Goal: Transaction & Acquisition: Purchase product/service

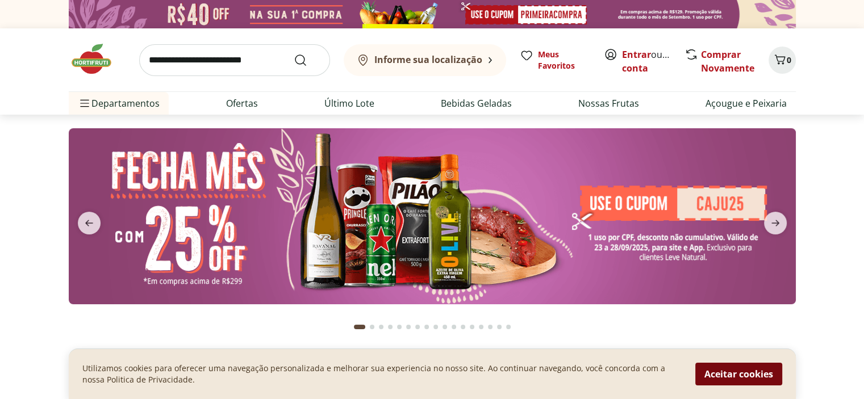
click at [752, 374] on button "Aceitar cookies" at bounding box center [739, 374] width 87 height 23
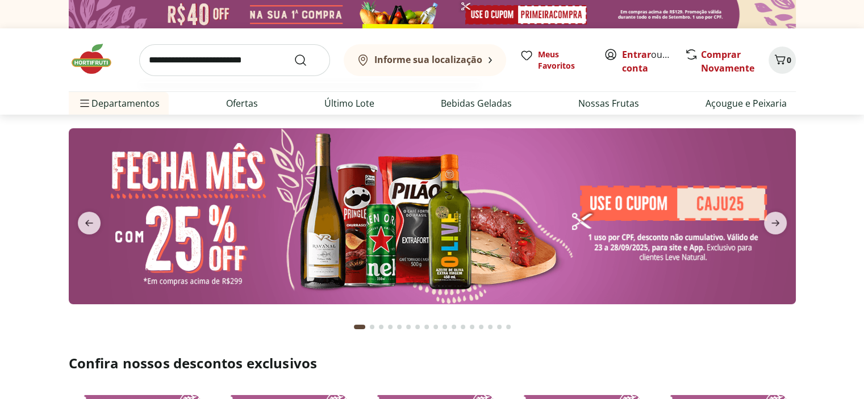
click at [200, 60] on input "search" at bounding box center [234, 60] width 191 height 32
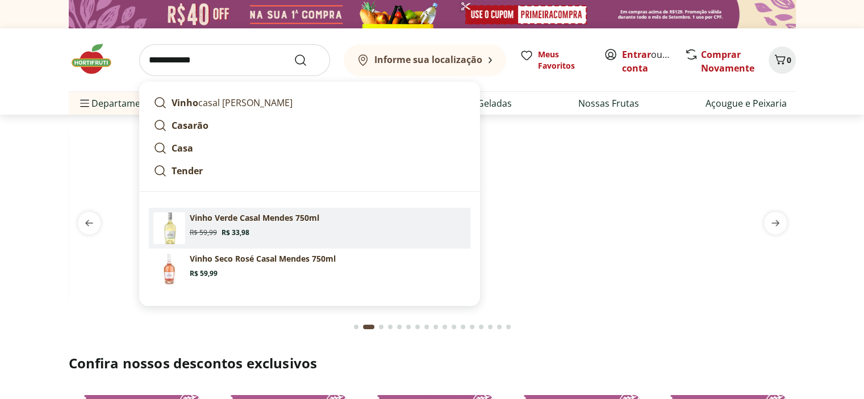
click at [241, 223] on section "Vinho Verde Casal Mendes 750ml Original price: R$ 59,99 Price: R$ 33,98" at bounding box center [328, 225] width 276 height 25
type input "**********"
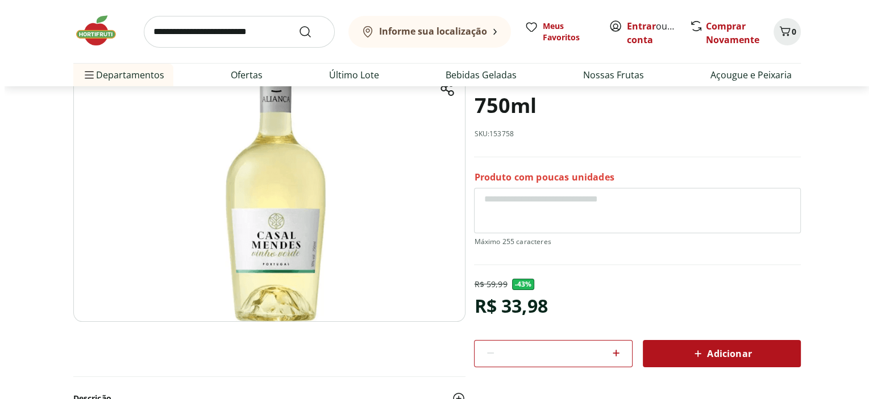
scroll to position [114, 0]
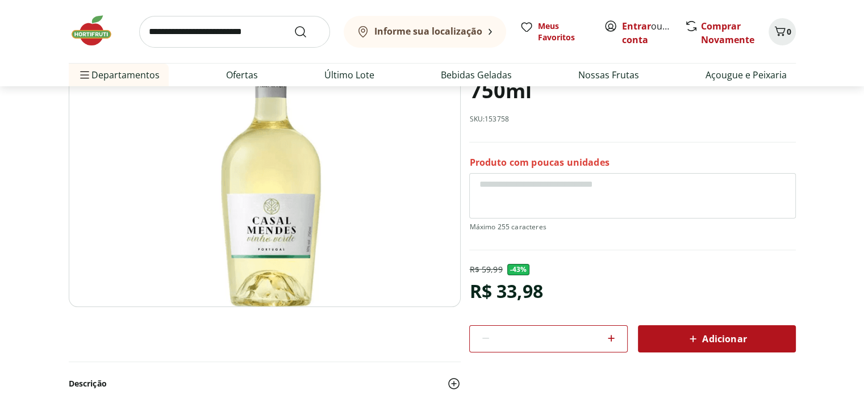
click at [679, 341] on div "Adicionar" at bounding box center [717, 339] width 140 height 20
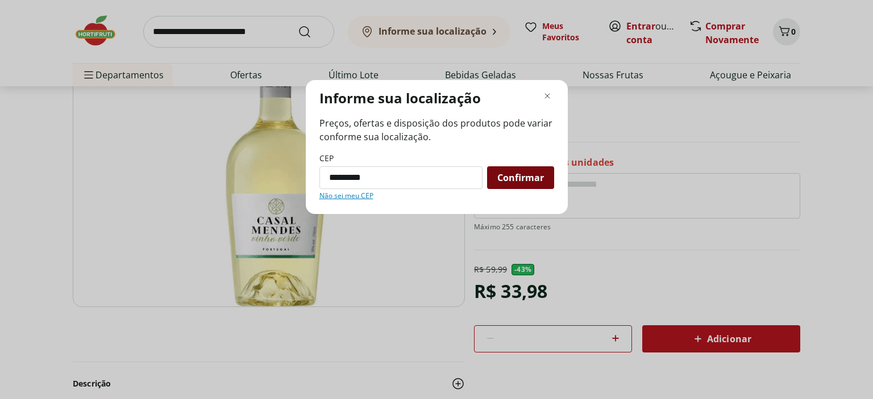
type input "*********"
click at [513, 178] on span "Confirmar" at bounding box center [520, 177] width 47 height 9
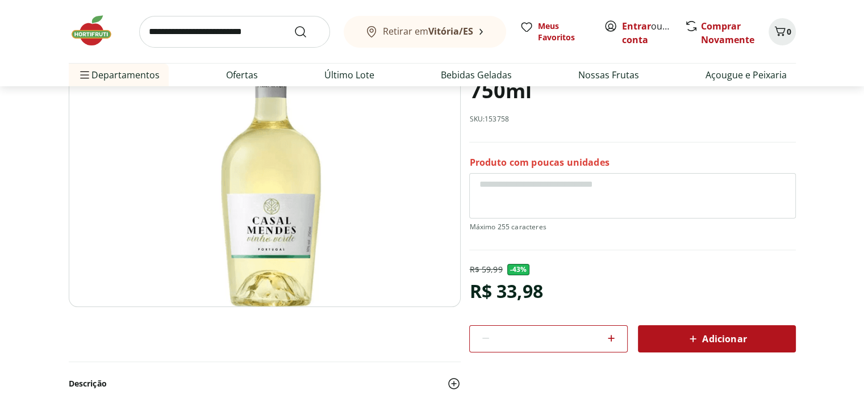
click at [683, 335] on div "Adicionar" at bounding box center [717, 339] width 140 height 20
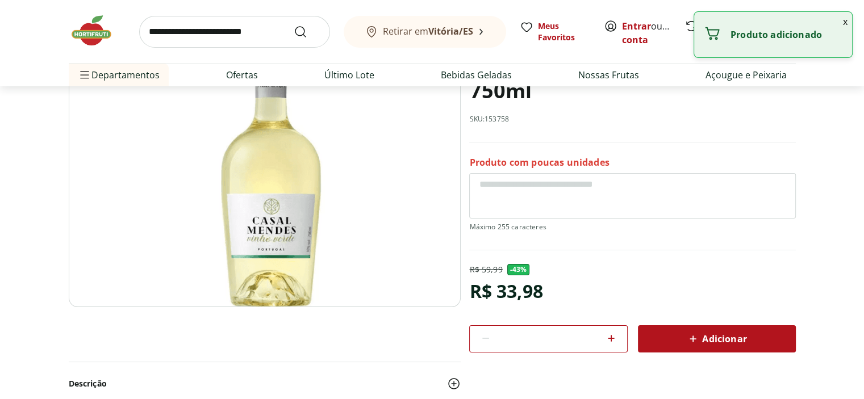
click at [843, 20] on button "x" at bounding box center [846, 21] width 14 height 19
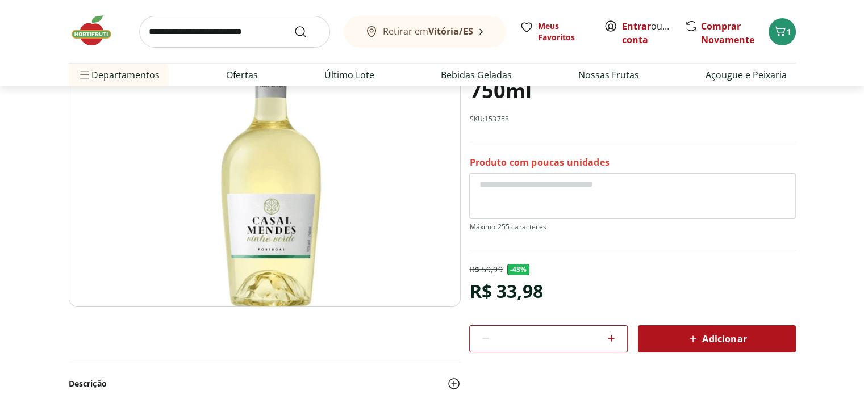
click at [611, 339] on icon at bounding box center [611, 338] width 7 height 7
type input "*"
click at [778, 31] on icon "Carrinho" at bounding box center [780, 31] width 14 height 14
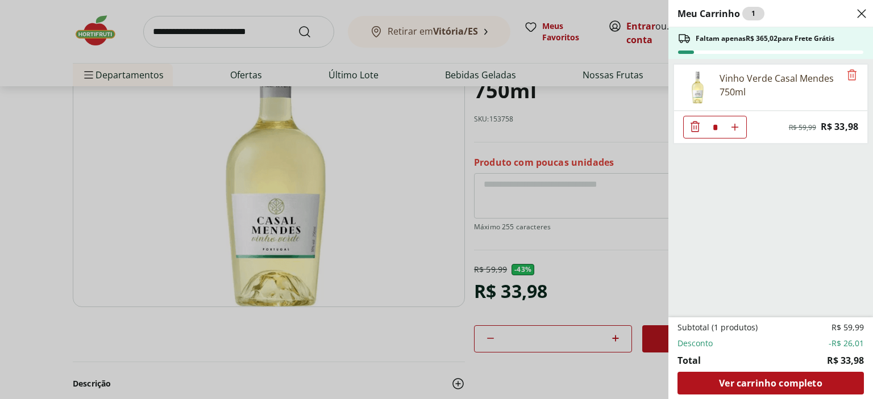
click at [738, 127] on use "Aumentar Quantidade" at bounding box center [734, 127] width 9 height 9
type input "*"
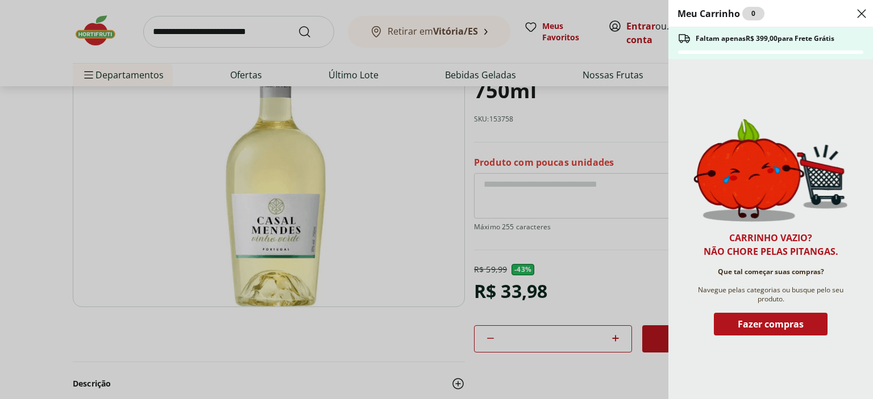
click at [737, 127] on img at bounding box center [770, 170] width 155 height 103
click at [767, 320] on span "Fazer compras" at bounding box center [771, 324] width 66 height 9
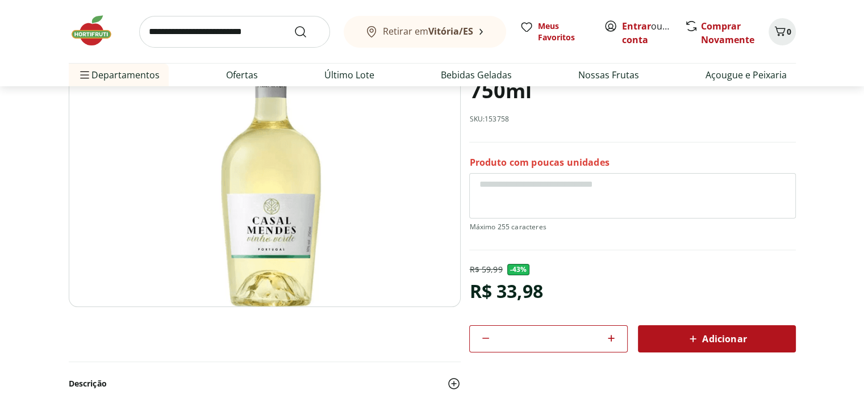
click at [688, 334] on icon at bounding box center [693, 339] width 14 height 14
click at [792, 35] on button "2" at bounding box center [782, 31] width 27 height 27
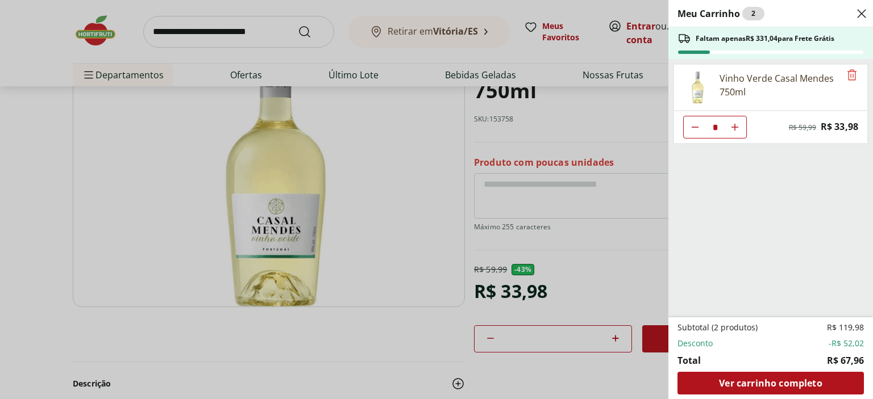
click at [734, 126] on use "Aumentar Quantidade" at bounding box center [734, 127] width 9 height 9
type input "*"
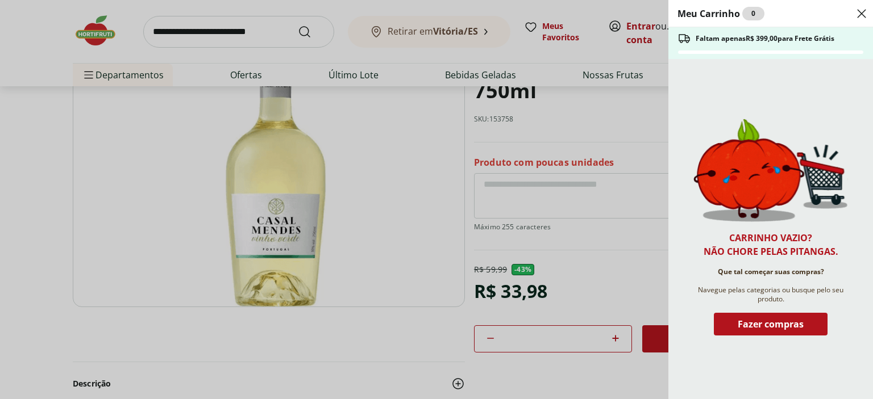
click at [764, 324] on span "Fazer compras" at bounding box center [771, 324] width 66 height 9
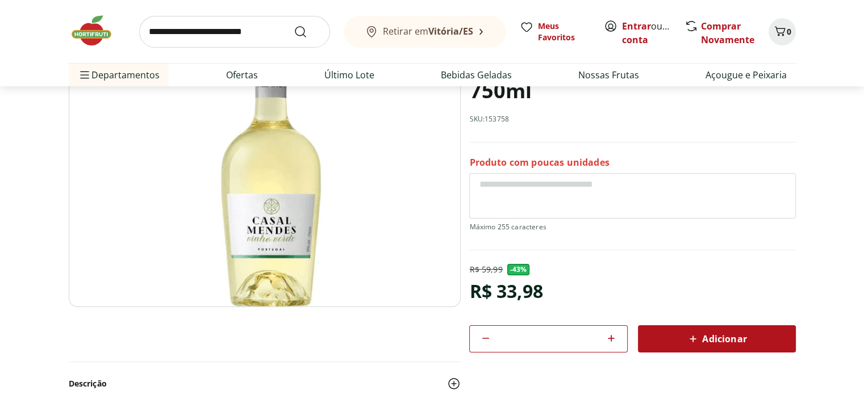
click at [610, 342] on icon at bounding box center [612, 339] width 14 height 14
click at [610, 337] on icon at bounding box center [611, 338] width 7 height 7
type input "*"
click at [711, 335] on span "Adicionar" at bounding box center [716, 339] width 60 height 14
click at [785, 31] on icon "Carrinho" at bounding box center [780, 31] width 14 height 14
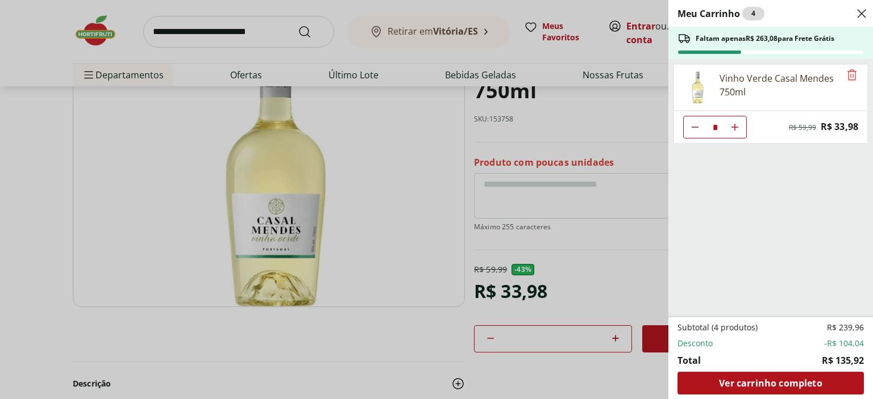
click at [760, 194] on ul "Vinho Verde [PERSON_NAME] 750ml * Original price: R$ 59,99 Price: R$ 33,98" at bounding box center [769, 188] width 202 height 259
click at [735, 128] on icon "Aumentar Quantidade" at bounding box center [734, 127] width 9 height 9
type input "*"
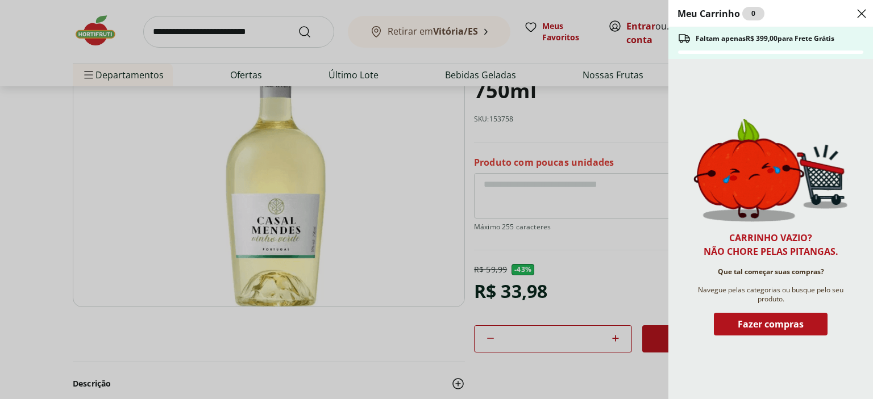
click at [862, 11] on icon "Close" at bounding box center [862, 14] width 14 height 14
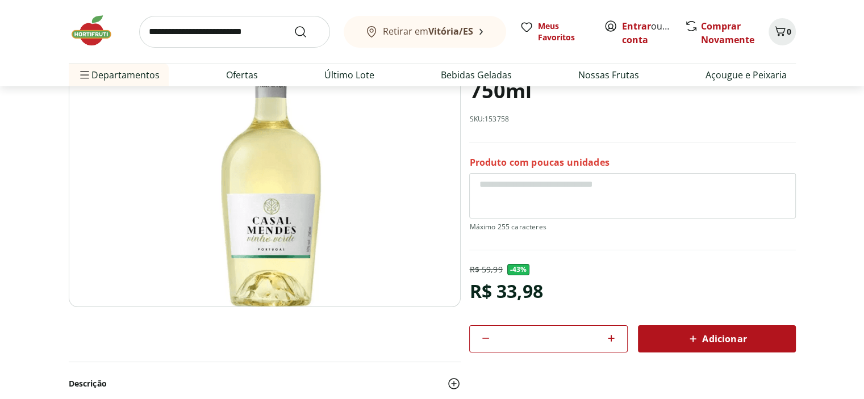
click at [612, 336] on icon at bounding box center [612, 339] width 14 height 14
type input "*"
click at [717, 334] on span "Adicionar" at bounding box center [716, 339] width 60 height 14
click at [789, 35] on span "5" at bounding box center [789, 31] width 5 height 11
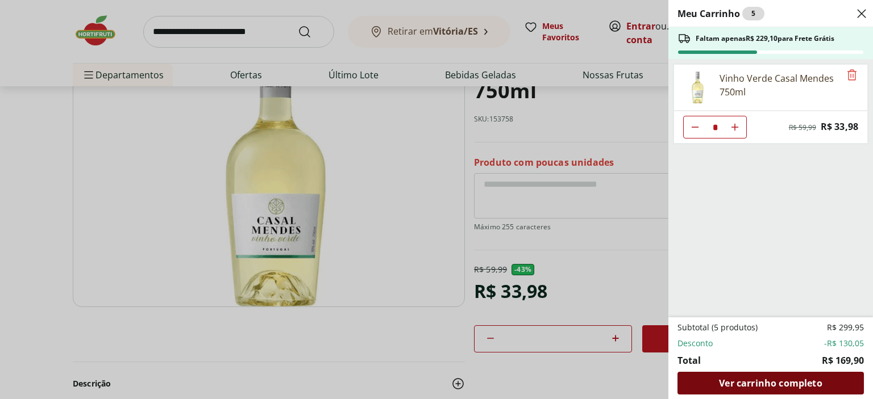
click at [768, 384] on span "Ver carrinho completo" at bounding box center [770, 383] width 103 height 9
